Goal: Check status: Check status

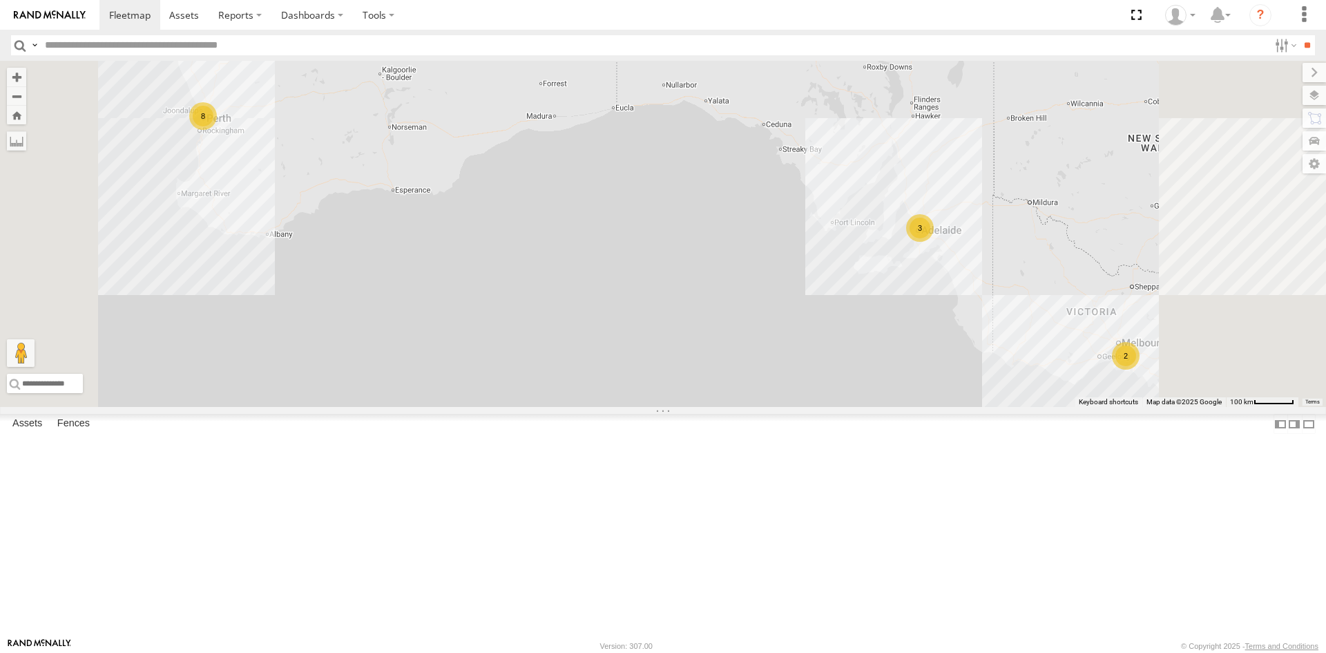
click at [0, 0] on div "[PERSON_NAME] Tech IOV698" at bounding box center [0, 0] width 0 height 0
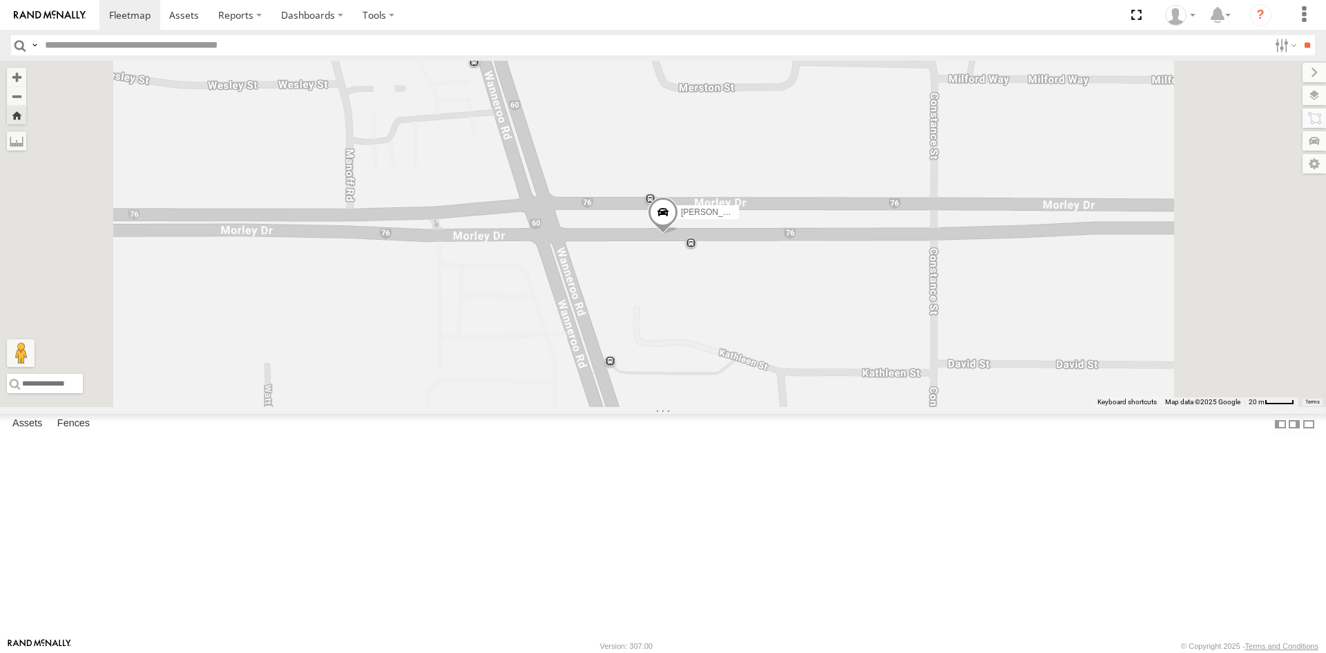
click at [0, 0] on link at bounding box center [0, 0] width 0 height 0
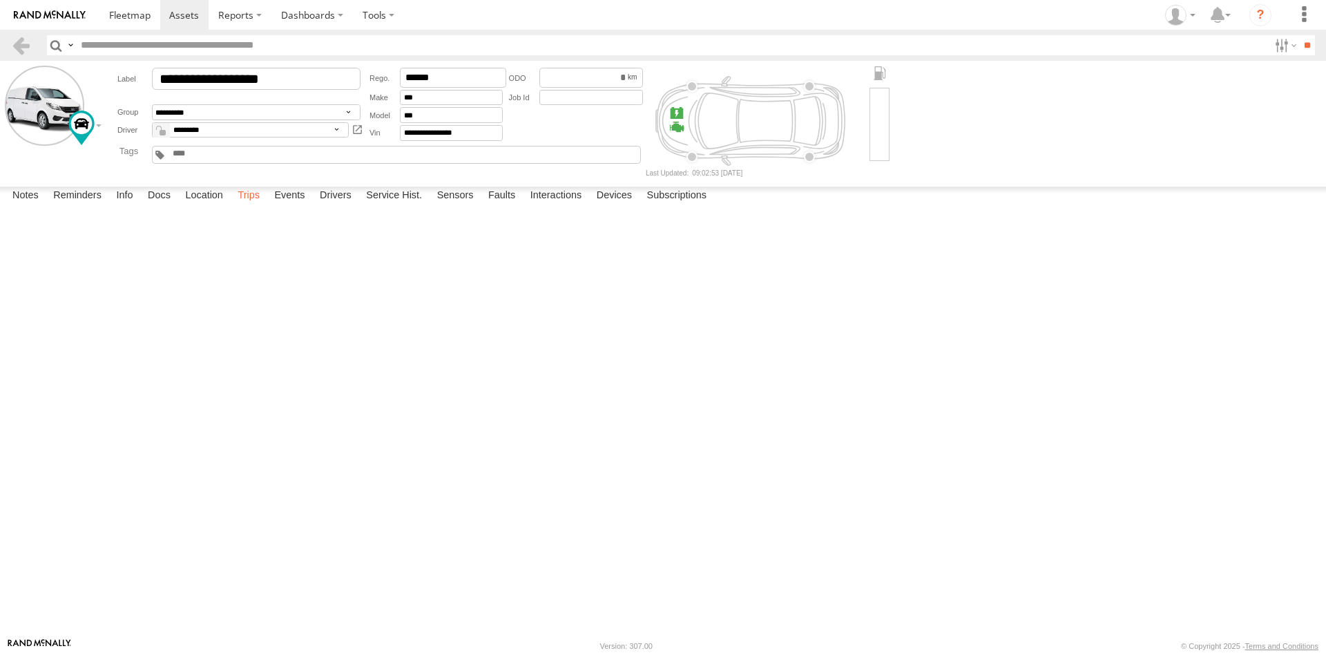
click at [260, 206] on label "Trips" at bounding box center [249, 196] width 36 height 19
click at [0, 0] on div "11 Martin Pl" at bounding box center [0, 0] width 0 height 0
click at [0, 0] on label "×" at bounding box center [0, 0] width 0 height 0
